Goal: Task Accomplishment & Management: Manage account settings

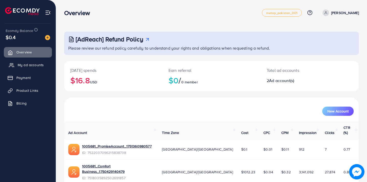
click at [39, 70] on link "My ad accounts" at bounding box center [28, 65] width 48 height 10
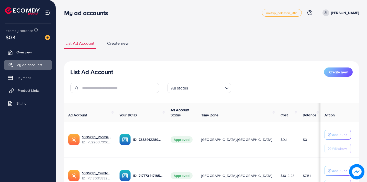
click at [27, 90] on span "Product Links" at bounding box center [29, 90] width 22 height 5
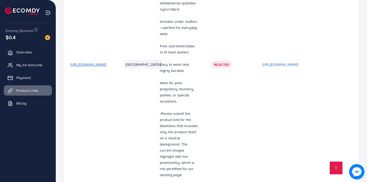
scroll to position [1577, 0]
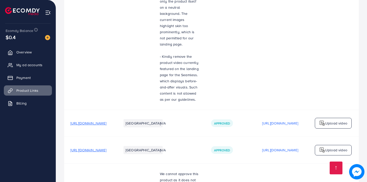
click at [35, 65] on span "My ad accounts" at bounding box center [31, 64] width 26 height 5
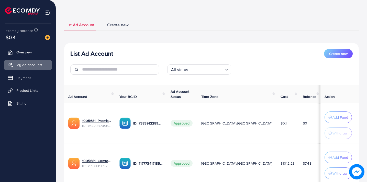
scroll to position [31, 0]
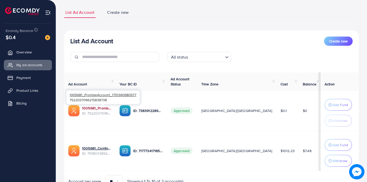
click at [111, 108] on link "1005681_PromiseAccount_1751360980577" at bounding box center [96, 108] width 29 height 5
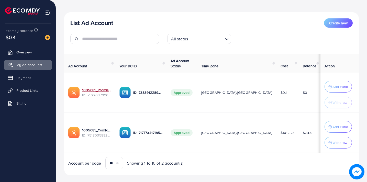
scroll to position [57, 0]
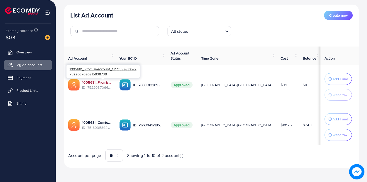
click at [111, 82] on link "1005681_PromiseAccount_1751360980577" at bounding box center [96, 82] width 29 height 5
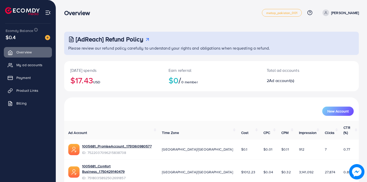
scroll to position [14, 0]
